Goal: Task Accomplishment & Management: Manage account settings

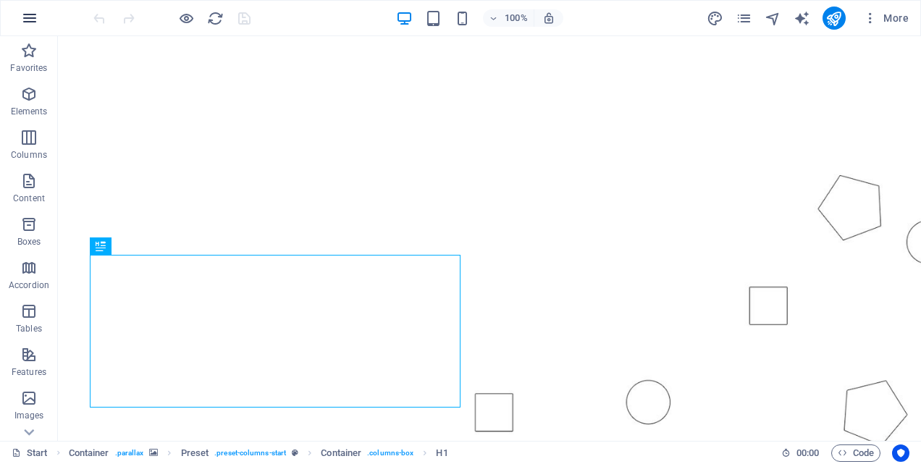
click at [28, 17] on icon "button" at bounding box center [29, 17] width 17 height 17
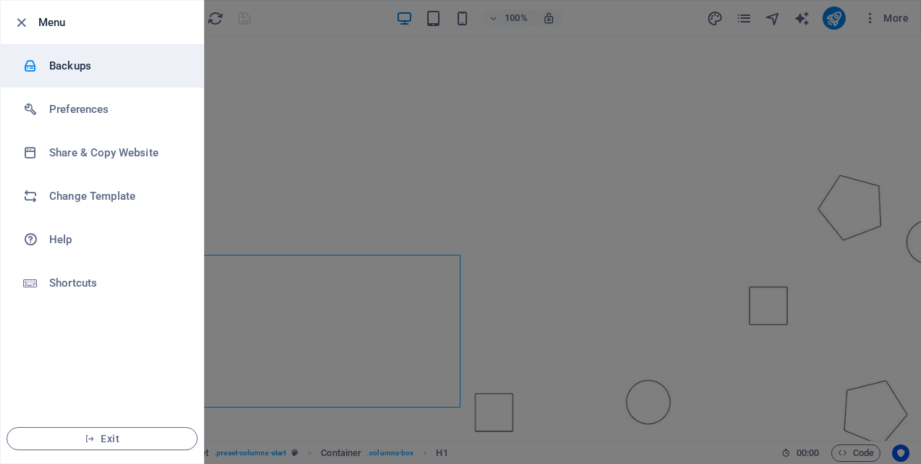
click at [69, 62] on h6 "Backups" at bounding box center [116, 65] width 134 height 17
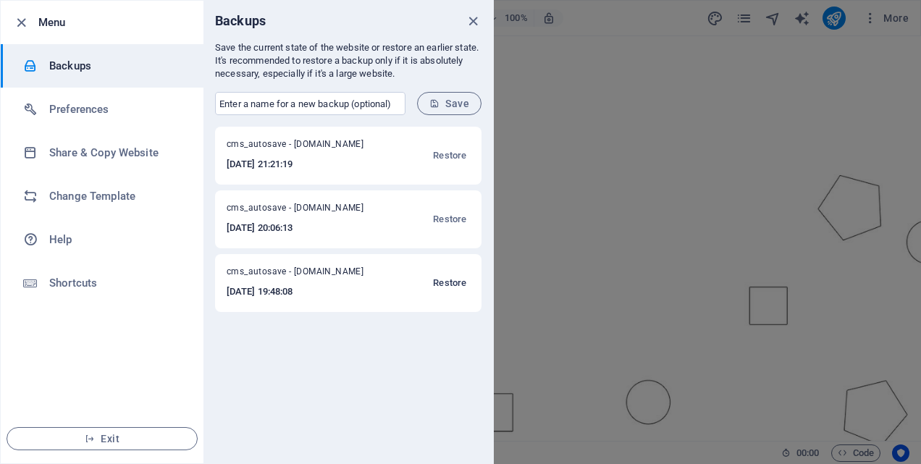
click at [448, 281] on span "Restore" at bounding box center [449, 282] width 33 height 17
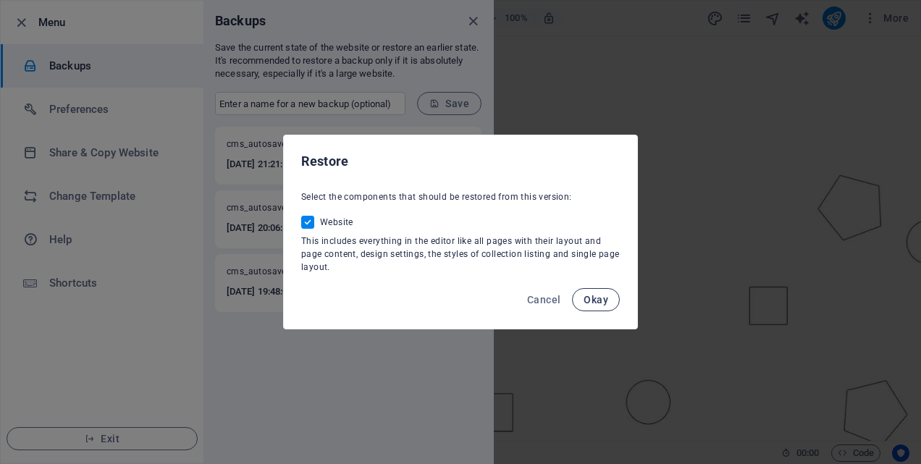
click at [596, 297] on span "Okay" at bounding box center [596, 300] width 25 height 12
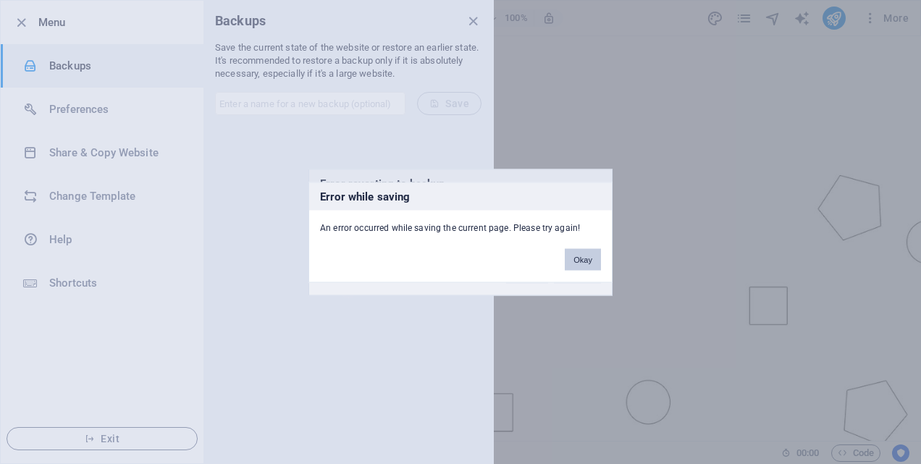
click at [572, 263] on button "Okay" at bounding box center [583, 259] width 36 height 22
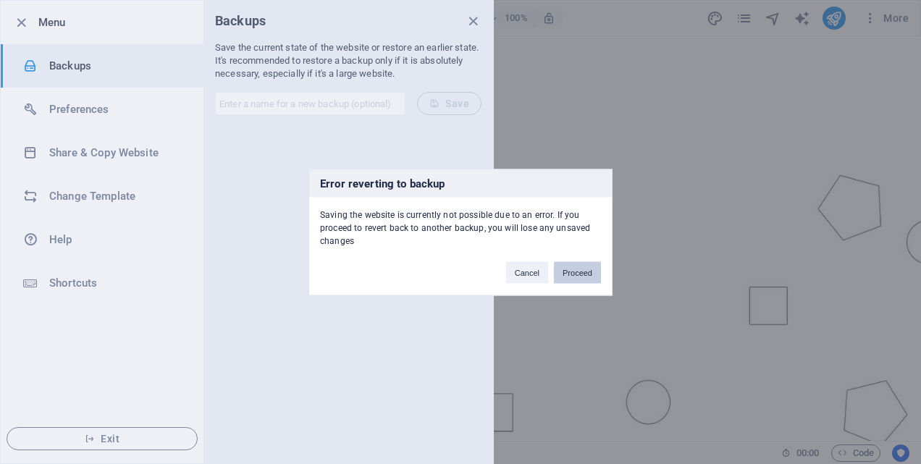
click at [577, 271] on button "Proceed" at bounding box center [577, 272] width 47 height 22
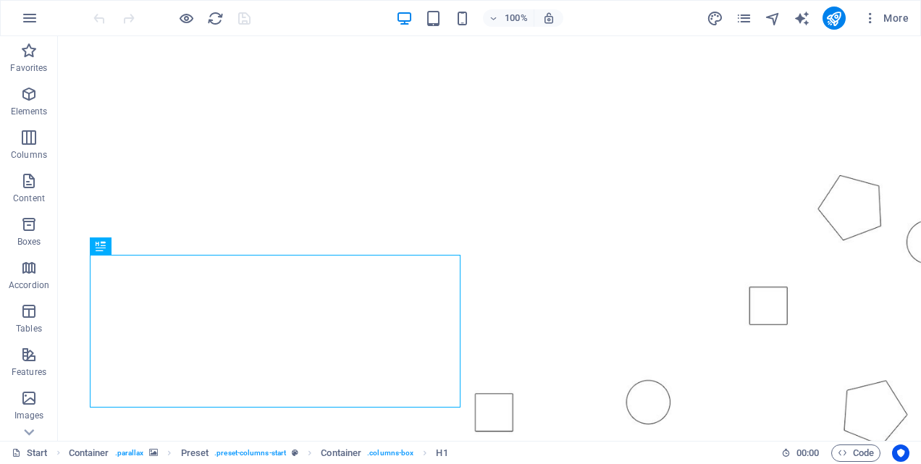
click at [272, 80] on figure at bounding box center [489, 292] width 863 height 513
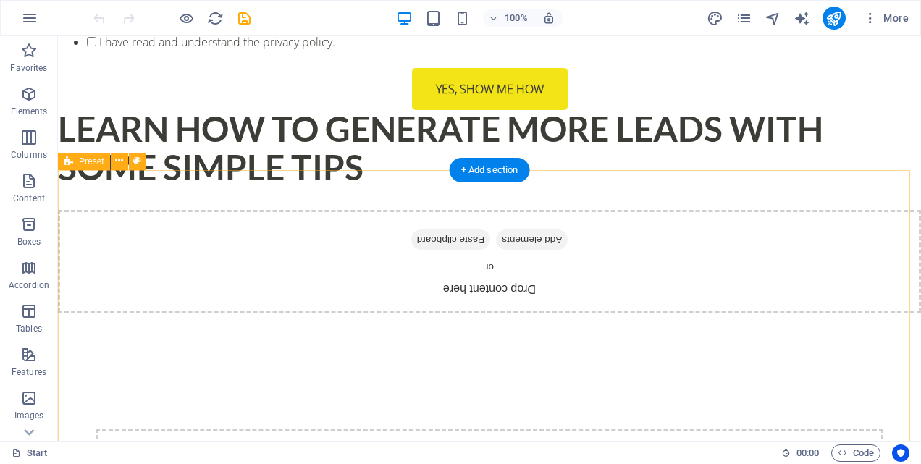
scroll to position [9089, 0]
